Goal: Information Seeking & Learning: Understand process/instructions

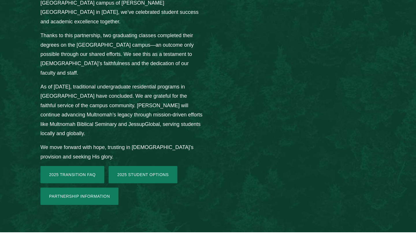
scroll to position [857, 0]
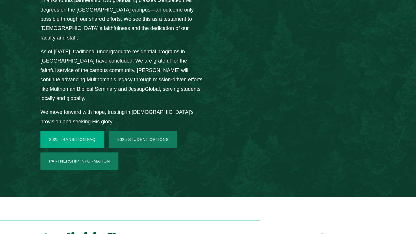
click at [71, 131] on link "2025 Transition FAQ" at bounding box center [72, 139] width 64 height 17
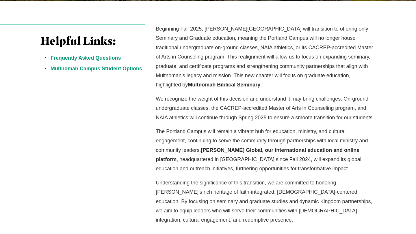
scroll to position [175, 0]
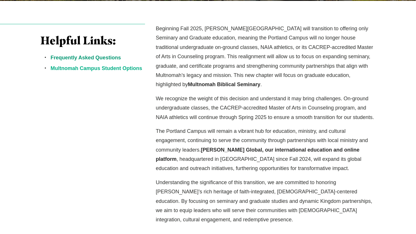
click at [101, 69] on link "Multnomah Campus Student Options" at bounding box center [96, 69] width 91 height 6
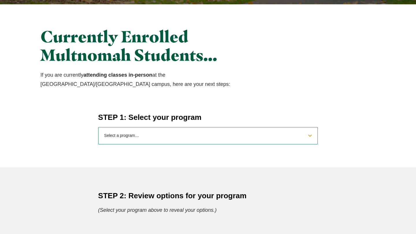
scroll to position [174, 0]
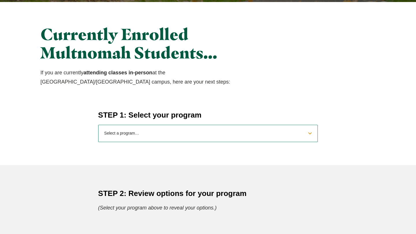
click at [197, 133] on select "Select a program… BS Bible and Theology BS Biology BS Business Administration B…" at bounding box center [208, 133] width 220 height 17
select select "2025bibletheology"
click at [98, 125] on select "Select a program… BS Bible and Theology BS Biology BS Business Administration B…" at bounding box center [208, 133] width 220 height 17
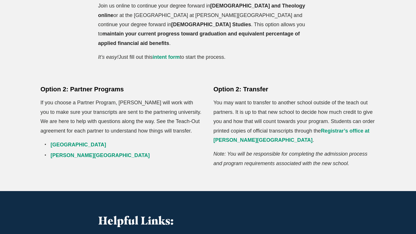
scroll to position [423, 0]
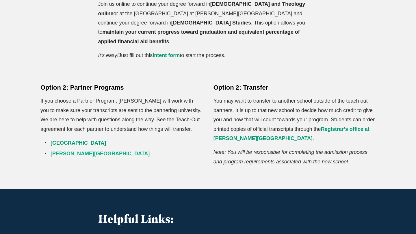
click at [79, 151] on link "[PERSON_NAME][GEOGRAPHIC_DATA]" at bounding box center [100, 154] width 99 height 6
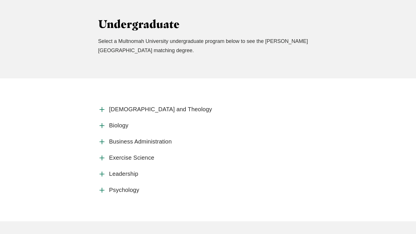
scroll to position [386, 0]
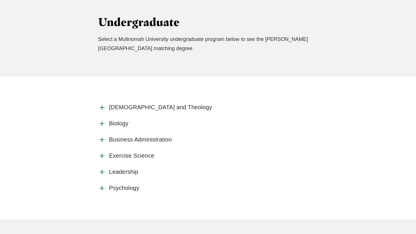
click at [123, 104] on span "[DEMOGRAPHIC_DATA] and Theology" at bounding box center [160, 107] width 103 height 7
click at [0, 0] on input "[DEMOGRAPHIC_DATA] and Theology" at bounding box center [0, 0] width 0 height 0
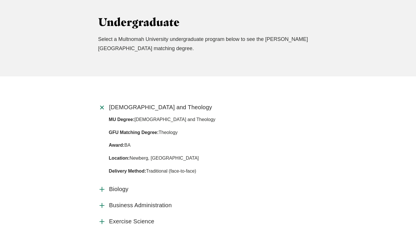
click at [123, 104] on span "Bible and Theology" at bounding box center [160, 107] width 103 height 7
click at [0, 0] on input "Bible and Theology" at bounding box center [0, 0] width 0 height 0
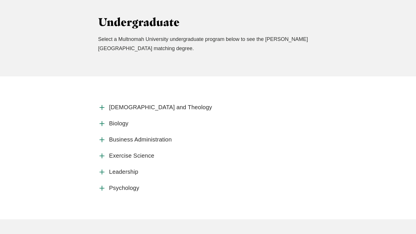
click at [122, 120] on span "Biology" at bounding box center [118, 123] width 19 height 7
click at [0, 0] on input "Biology" at bounding box center [0, 0] width 0 height 0
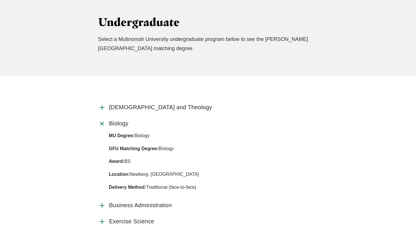
click at [122, 120] on span "Biology" at bounding box center [118, 123] width 19 height 7
click at [0, 0] on input "Biology" at bounding box center [0, 0] width 0 height 0
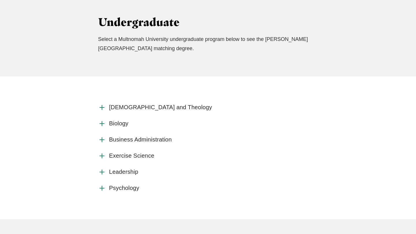
click at [126, 136] on span "Business Administration" at bounding box center [140, 139] width 63 height 7
click at [0, 0] on input "Business Administration" at bounding box center [0, 0] width 0 height 0
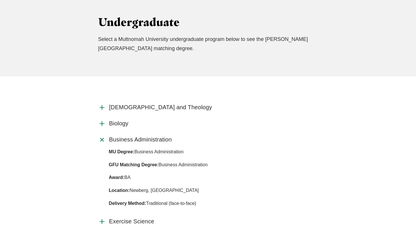
click at [126, 136] on span "Business Administration" at bounding box center [140, 139] width 63 height 7
click at [0, 0] on input "Business Administration" at bounding box center [0, 0] width 0 height 0
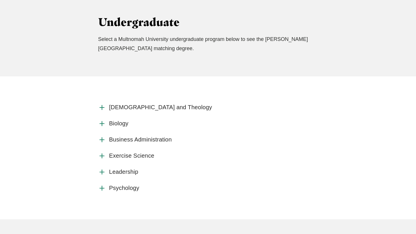
click at [126, 152] on span "Exercise Science" at bounding box center [131, 155] width 45 height 7
click at [0, 0] on input "Exercise Science" at bounding box center [0, 0] width 0 height 0
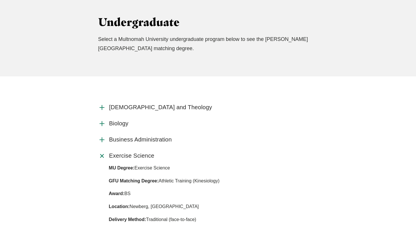
click at [126, 152] on span "Exercise Science" at bounding box center [131, 155] width 45 height 7
click at [0, 0] on input "Exercise Science" at bounding box center [0, 0] width 0 height 0
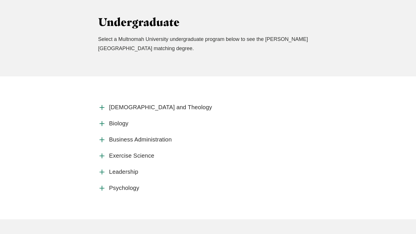
click at [124, 169] on span "Leadership" at bounding box center [123, 172] width 29 height 7
click at [0, 0] on input "Leadership" at bounding box center [0, 0] width 0 height 0
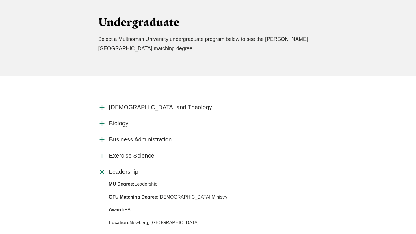
click at [124, 169] on span "Leadership" at bounding box center [123, 172] width 29 height 7
click at [0, 0] on input "Leadership" at bounding box center [0, 0] width 0 height 0
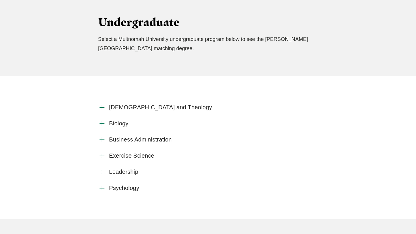
click at [124, 185] on span "Psychology" at bounding box center [124, 188] width 30 height 7
click at [0, 0] on input "Psychology" at bounding box center [0, 0] width 0 height 0
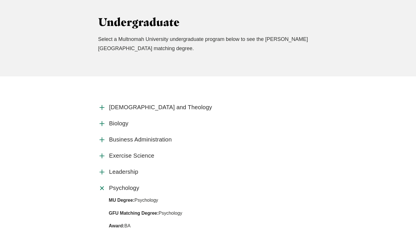
click at [124, 185] on span "Psychology" at bounding box center [124, 188] width 30 height 7
click at [0, 0] on input "Psychology" at bounding box center [0, 0] width 0 height 0
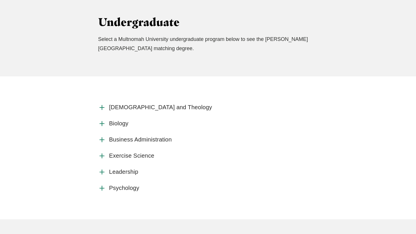
click at [127, 152] on span "Exercise Science" at bounding box center [131, 155] width 45 height 7
click at [0, 0] on input "Exercise Science" at bounding box center [0, 0] width 0 height 0
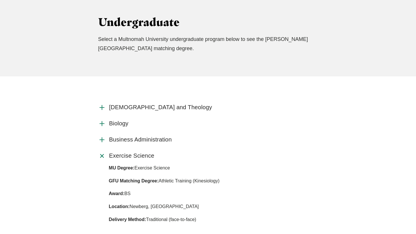
click at [127, 152] on span "Exercise Science" at bounding box center [131, 155] width 45 height 7
click at [0, 0] on input "Exercise Science" at bounding box center [0, 0] width 0 height 0
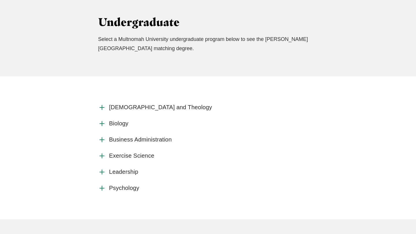
click at [126, 136] on span "Business Administration" at bounding box center [140, 139] width 63 height 7
click at [0, 0] on input "Business Administration" at bounding box center [0, 0] width 0 height 0
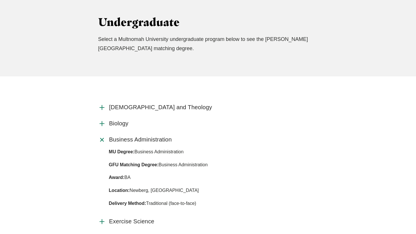
click at [126, 136] on span "Business Administration" at bounding box center [140, 139] width 63 height 7
click at [0, 0] on input "Business Administration" at bounding box center [0, 0] width 0 height 0
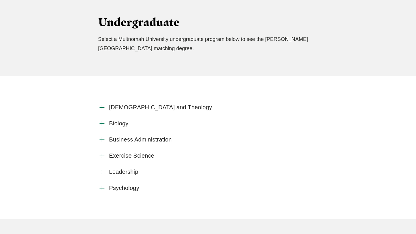
click at [124, 120] on span "Biology" at bounding box center [118, 123] width 19 height 7
click at [0, 0] on input "Biology" at bounding box center [0, 0] width 0 height 0
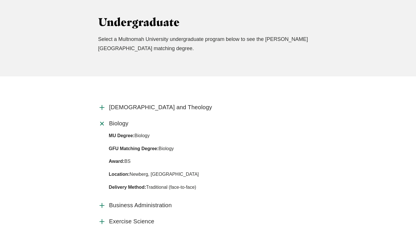
click at [124, 120] on span "Biology" at bounding box center [118, 123] width 19 height 7
click at [0, 0] on input "Biology" at bounding box center [0, 0] width 0 height 0
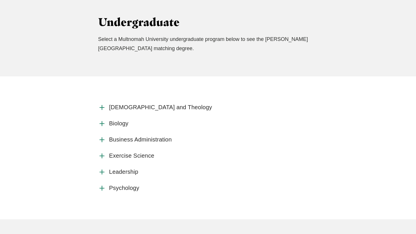
click at [124, 104] on span "Bible and Theology" at bounding box center [160, 107] width 103 height 7
click at [0, 0] on input "Bible and Theology" at bounding box center [0, 0] width 0 height 0
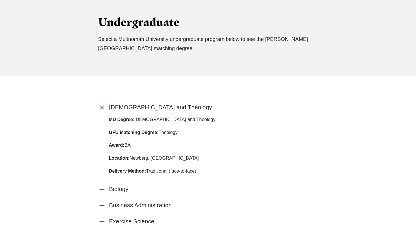
click at [124, 104] on span "Bible and Theology" at bounding box center [160, 107] width 103 height 7
click at [0, 0] on input "Bible and Theology" at bounding box center [0, 0] width 0 height 0
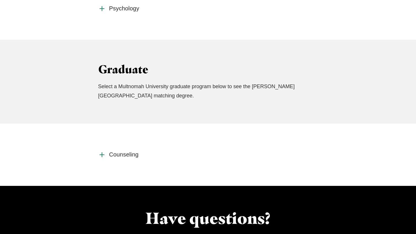
scroll to position [570, 0]
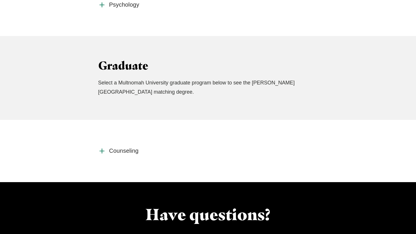
click at [128, 147] on span "Counseling" at bounding box center [123, 150] width 29 height 7
click at [0, 0] on input "Counseling" at bounding box center [0, 0] width 0 height 0
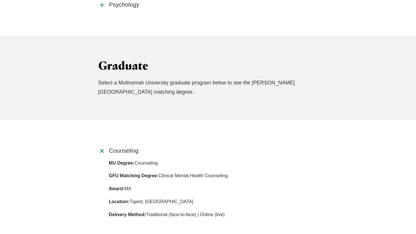
click at [128, 147] on span "Counseling" at bounding box center [123, 150] width 29 height 7
click at [0, 0] on input "Counseling" at bounding box center [0, 0] width 0 height 0
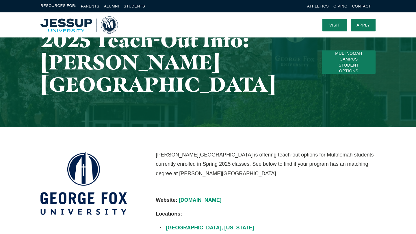
scroll to position [0, 0]
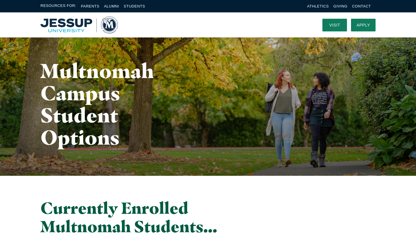
select select "2025bibletheology"
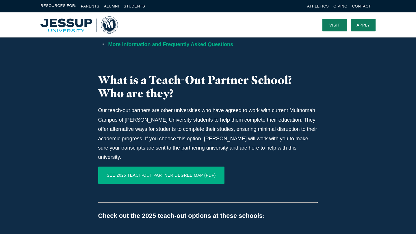
click at [173, 167] on link "SEE 2025 TEACH-OUT PARTNER DEGREE MAP (PDF)" at bounding box center [161, 175] width 126 height 17
